Goal: Information Seeking & Learning: Find contact information

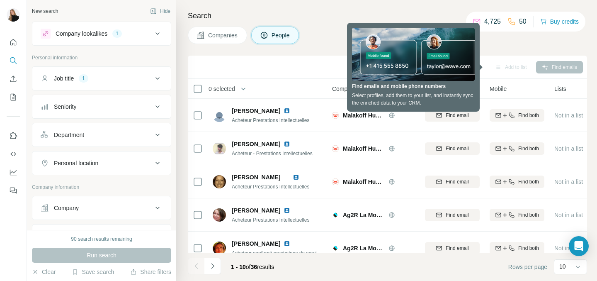
click at [331, 23] on div "Search Companies People Sync to HubSpot Add to list Find emails 0 selected Peop…" at bounding box center [386, 140] width 421 height 281
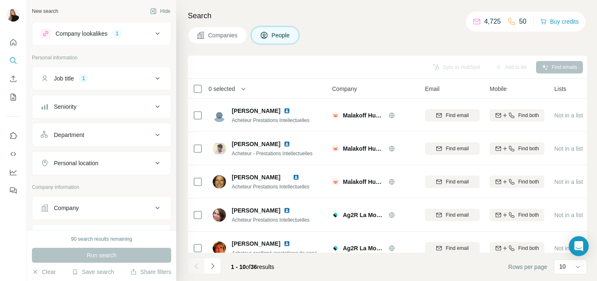
click at [153, 81] on icon at bounding box center [158, 78] width 10 height 10
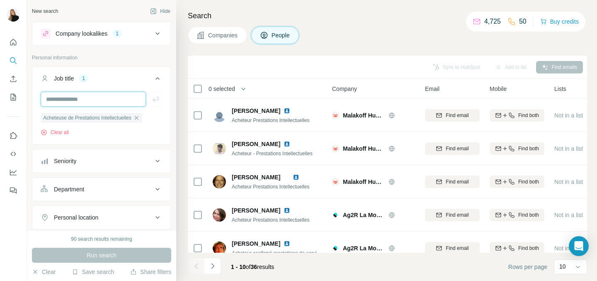
click at [100, 102] on input "text" at bounding box center [93, 99] width 105 height 15
click at [155, 164] on icon at bounding box center [158, 161] width 10 height 10
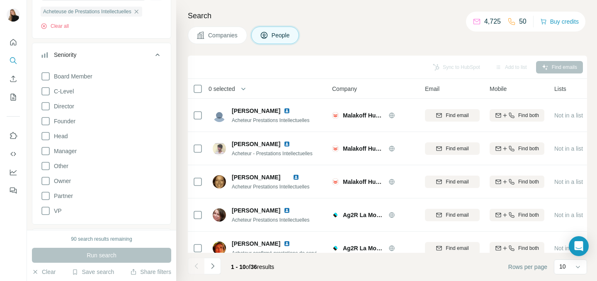
scroll to position [107, 0]
click at [44, 103] on icon at bounding box center [46, 106] width 10 height 10
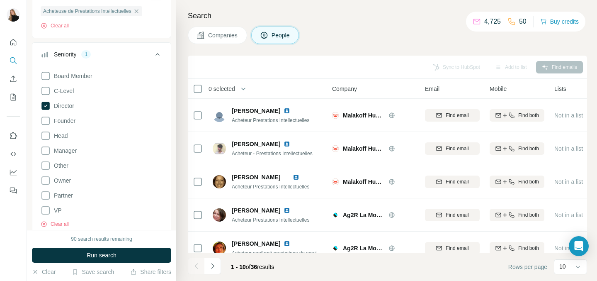
click at [46, 141] on div "Board Member C-Level Director Founder Head Manager Other Owner Partner VP Clear…" at bounding box center [102, 148] width 122 height 160
click at [46, 137] on icon at bounding box center [46, 136] width 10 height 10
click at [45, 90] on icon at bounding box center [46, 91] width 10 height 10
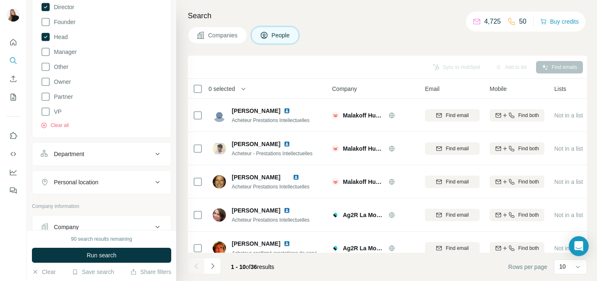
scroll to position [207, 0]
click at [153, 153] on icon at bounding box center [158, 153] width 10 height 10
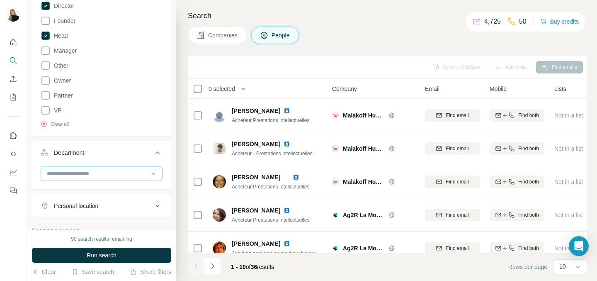
click at [104, 171] on input at bounding box center [97, 173] width 102 height 9
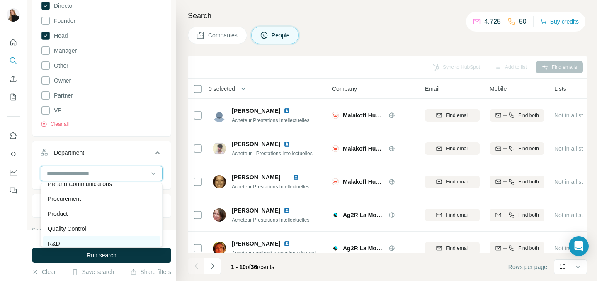
scroll to position [243, 0]
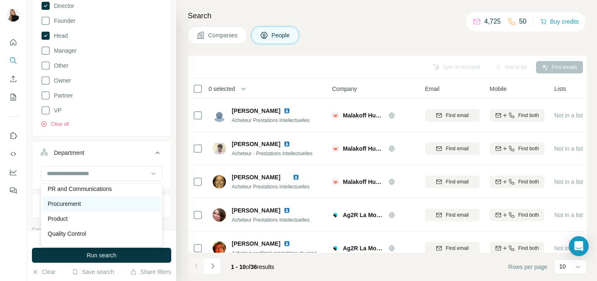
click at [84, 207] on div "Procurement" at bounding box center [102, 204] width 108 height 8
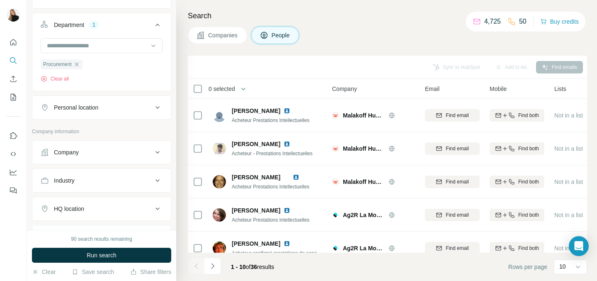
scroll to position [335, 0]
click at [110, 156] on div "Company" at bounding box center [97, 152] width 112 height 8
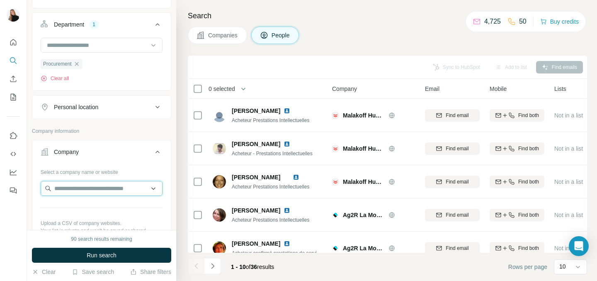
click at [92, 189] on input "text" at bounding box center [102, 188] width 122 height 15
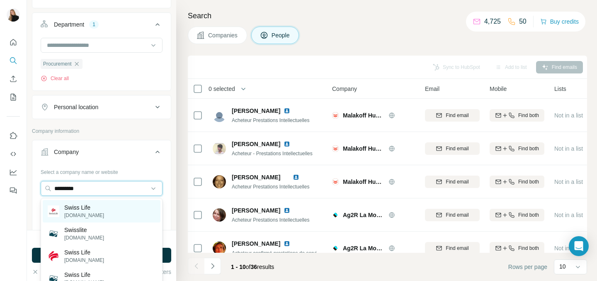
type input "*********"
click at [80, 212] on p "[DOMAIN_NAME]" at bounding box center [84, 215] width 40 height 7
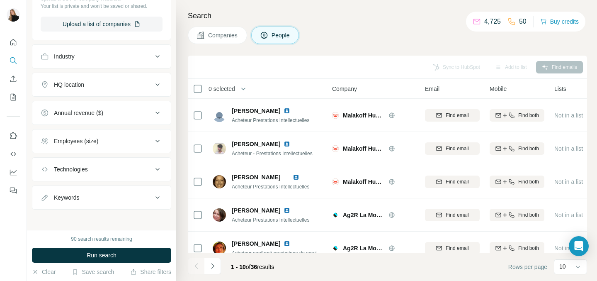
scroll to position [591, 0]
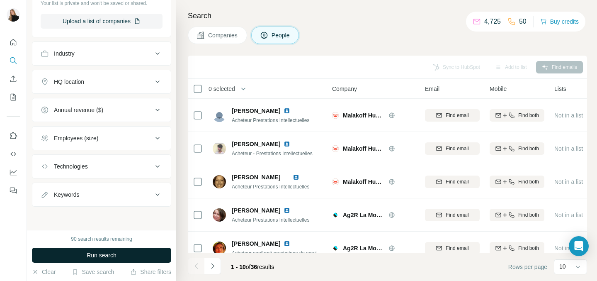
click at [109, 257] on span "Run search" at bounding box center [102, 255] width 30 height 8
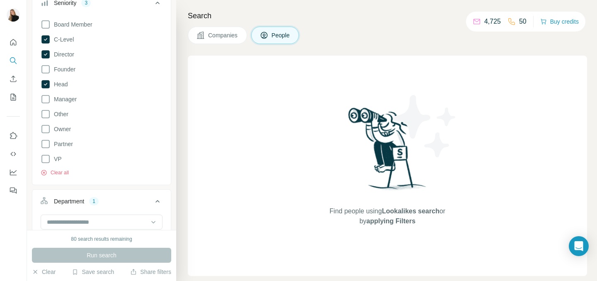
scroll to position [0, 0]
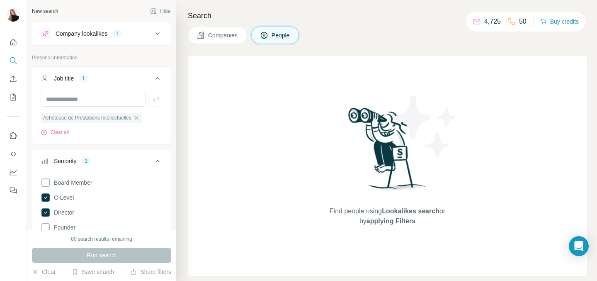
click at [155, 35] on icon at bounding box center [158, 34] width 10 height 10
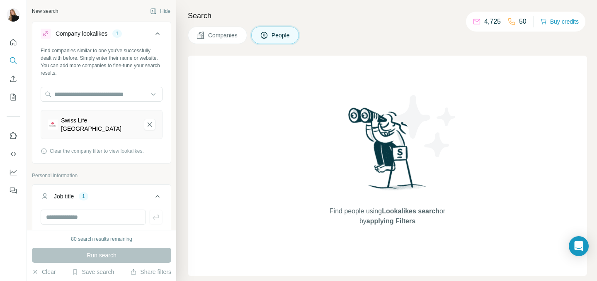
click at [277, 37] on span "People" at bounding box center [281, 35] width 19 height 8
click at [291, 39] on span "People" at bounding box center [281, 35] width 19 height 8
click at [277, 32] on span "People" at bounding box center [281, 35] width 19 height 8
click at [279, 37] on span "People" at bounding box center [281, 35] width 19 height 8
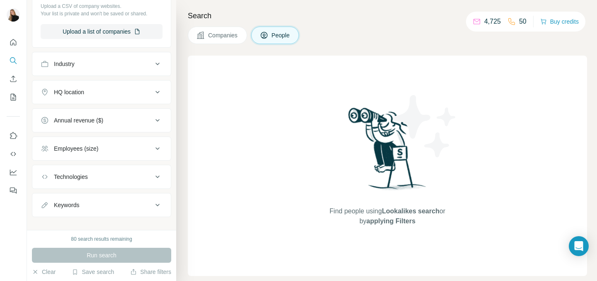
scroll to position [704, 0]
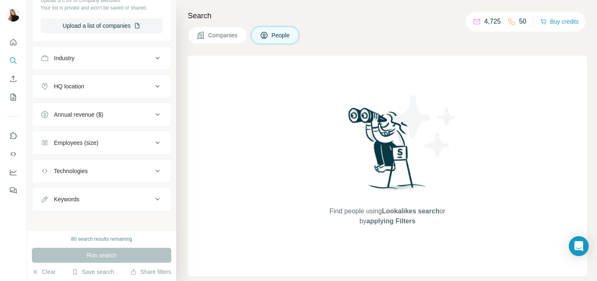
click at [111, 236] on div "80 search results remaining" at bounding box center [101, 238] width 61 height 7
click at [42, 274] on button "Clear" at bounding box center [44, 272] width 24 height 8
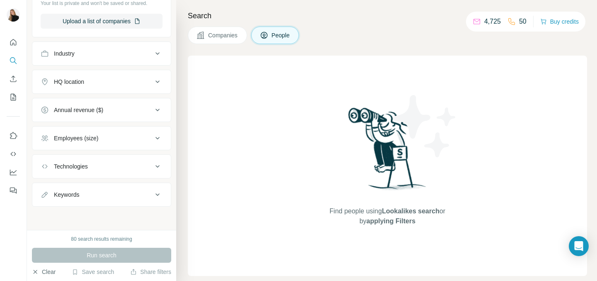
click at [50, 272] on button "Clear" at bounding box center [44, 272] width 24 height 8
click at [33, 272] on icon "button" at bounding box center [35, 271] width 7 height 7
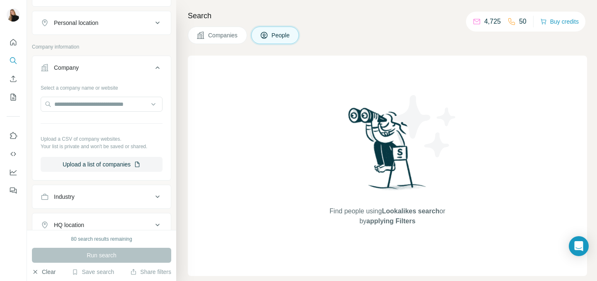
scroll to position [555, 0]
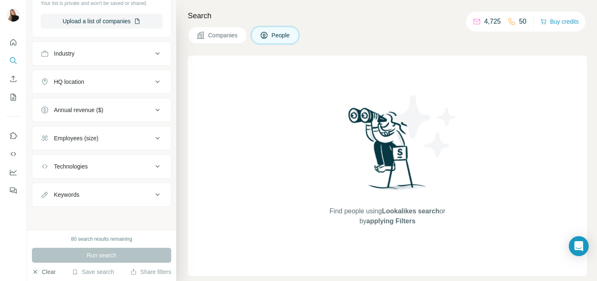
click at [45, 271] on button "Clear" at bounding box center [44, 272] width 24 height 8
click at [46, 272] on button "Clear" at bounding box center [44, 272] width 24 height 8
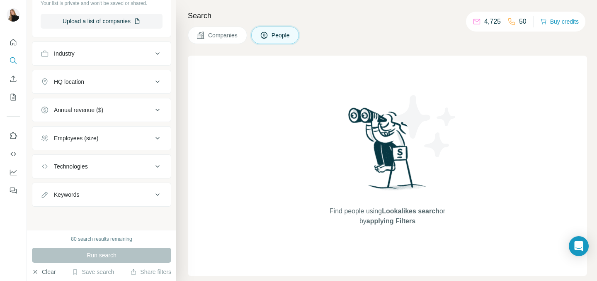
click at [46, 272] on button "Clear" at bounding box center [44, 272] width 24 height 8
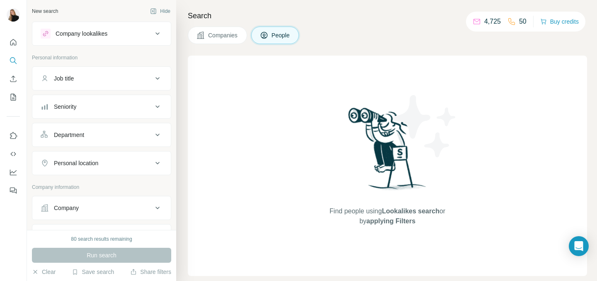
click at [117, 80] on div "Job title" at bounding box center [97, 78] width 112 height 8
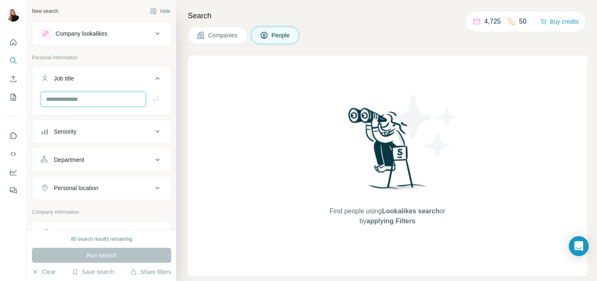
click at [105, 100] on input "text" at bounding box center [93, 99] width 105 height 15
type input "*"
type input "**********"
click at [106, 136] on button "Seniority" at bounding box center [101, 132] width 139 height 20
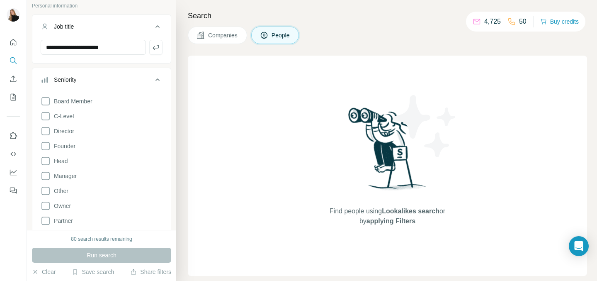
scroll to position [55, 0]
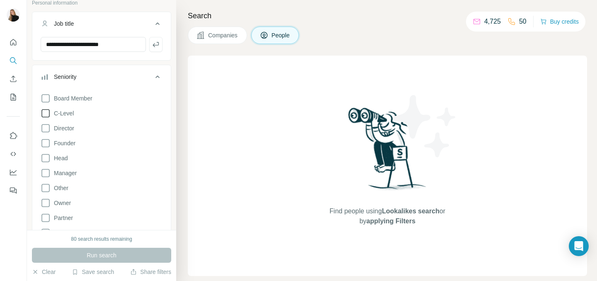
click at [44, 114] on icon at bounding box center [46, 113] width 10 height 10
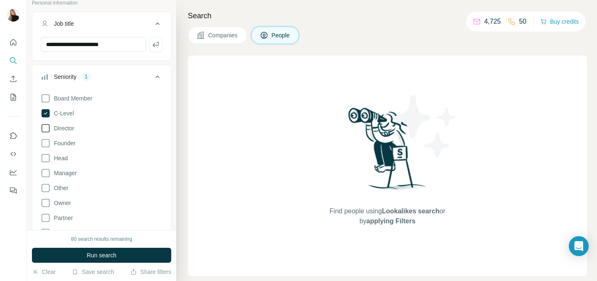
click at [44, 131] on icon at bounding box center [46, 128] width 10 height 10
click at [45, 158] on icon at bounding box center [46, 158] width 10 height 10
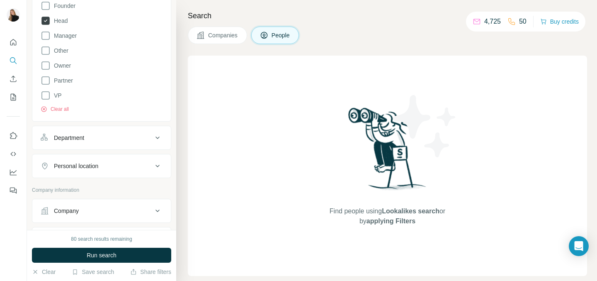
scroll to position [206, 0]
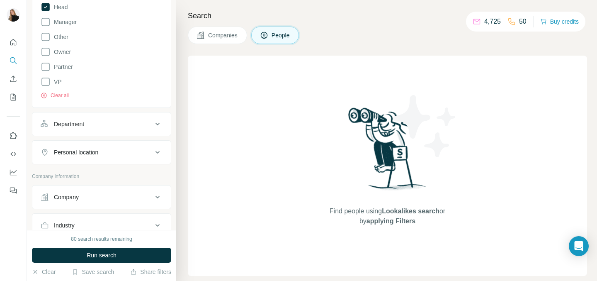
click at [85, 128] on button "Department" at bounding box center [101, 124] width 139 height 20
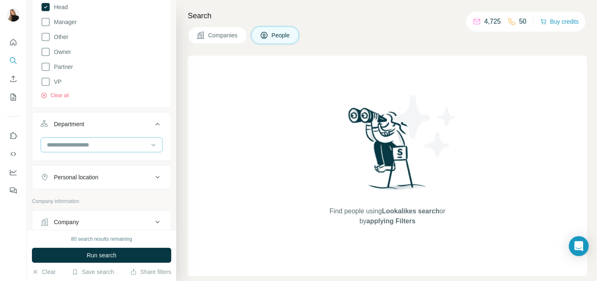
click at [85, 142] on input at bounding box center [97, 144] width 102 height 9
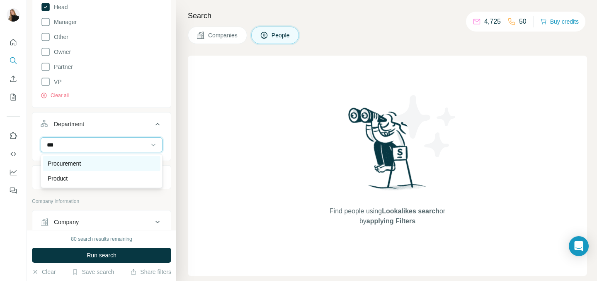
type input "***"
click at [89, 170] on div "Procurement" at bounding box center [102, 163] width 118 height 15
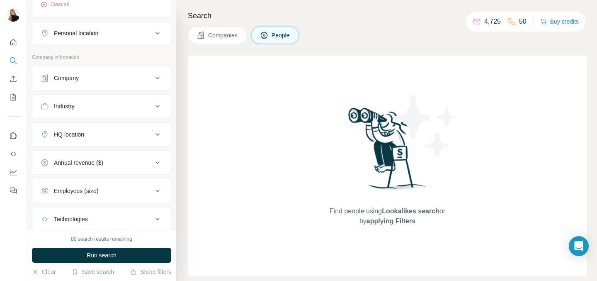
scroll to position [394, 0]
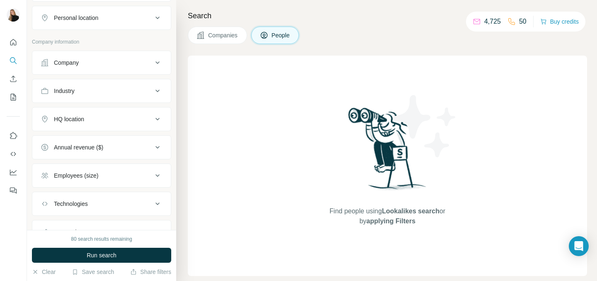
click at [110, 53] on button "Company" at bounding box center [101, 63] width 139 height 20
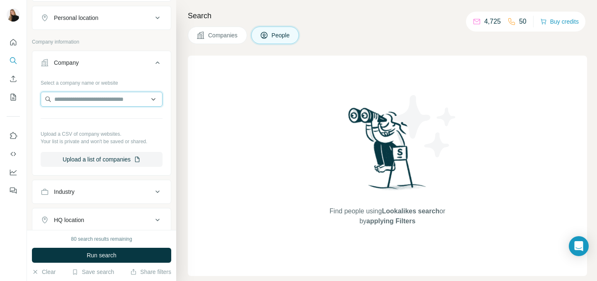
click at [106, 100] on input "text" at bounding box center [102, 99] width 122 height 15
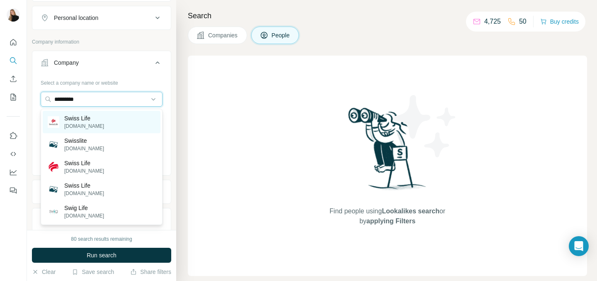
type input "*********"
click at [95, 120] on div "Swiss Life [DOMAIN_NAME]" at bounding box center [102, 122] width 118 height 22
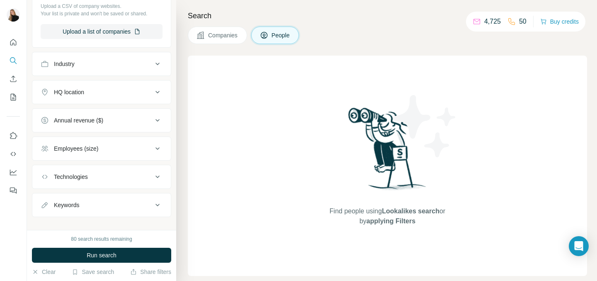
scroll to position [562, 0]
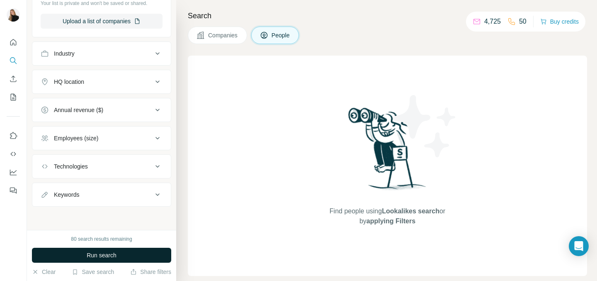
click at [92, 256] on span "Run search" at bounding box center [102, 255] width 30 height 8
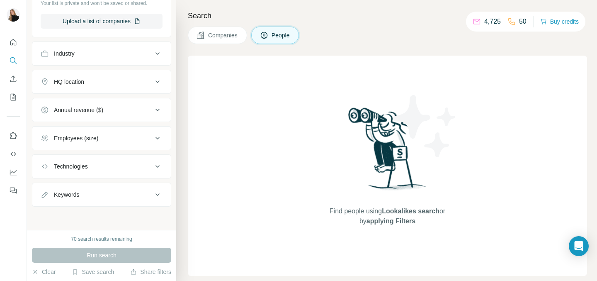
click at [99, 254] on div "Run search" at bounding box center [101, 255] width 139 height 15
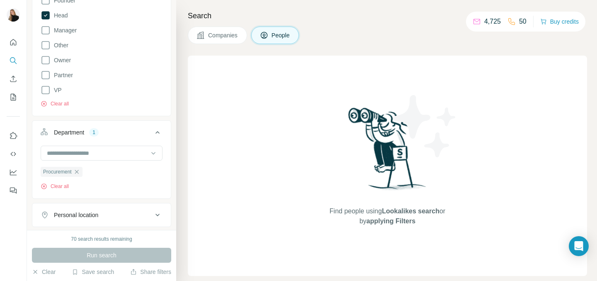
scroll to position [196, 0]
